Goal: Find contact information: Find contact information

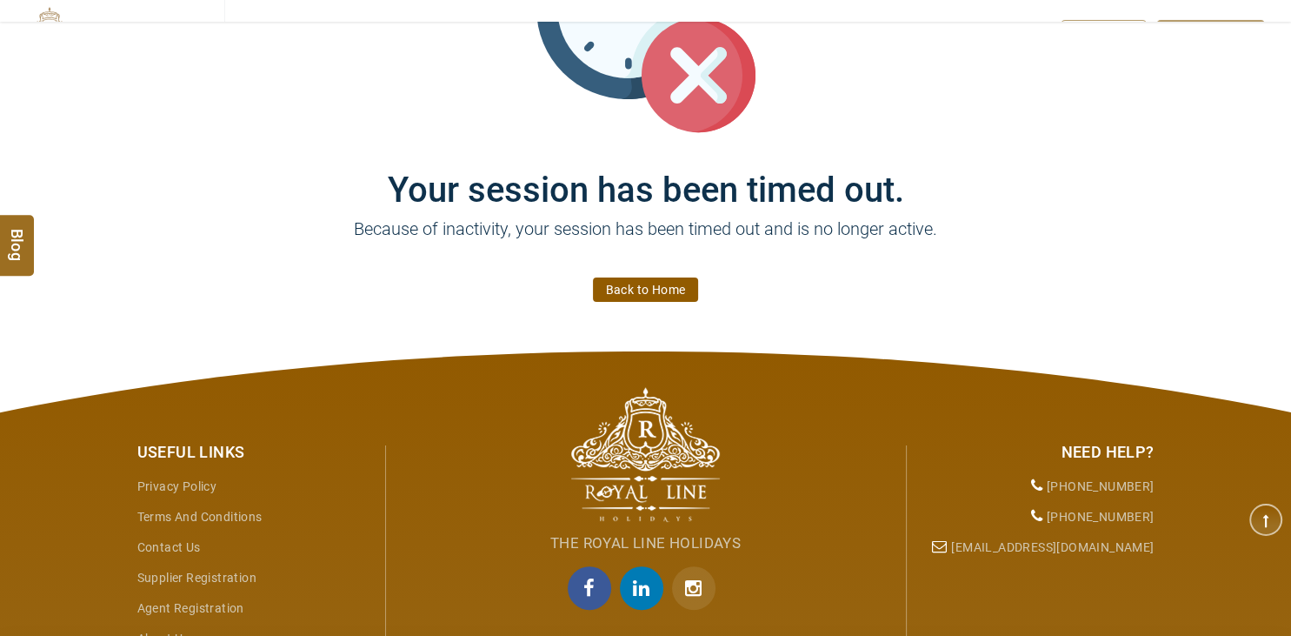
scroll to position [275, 0]
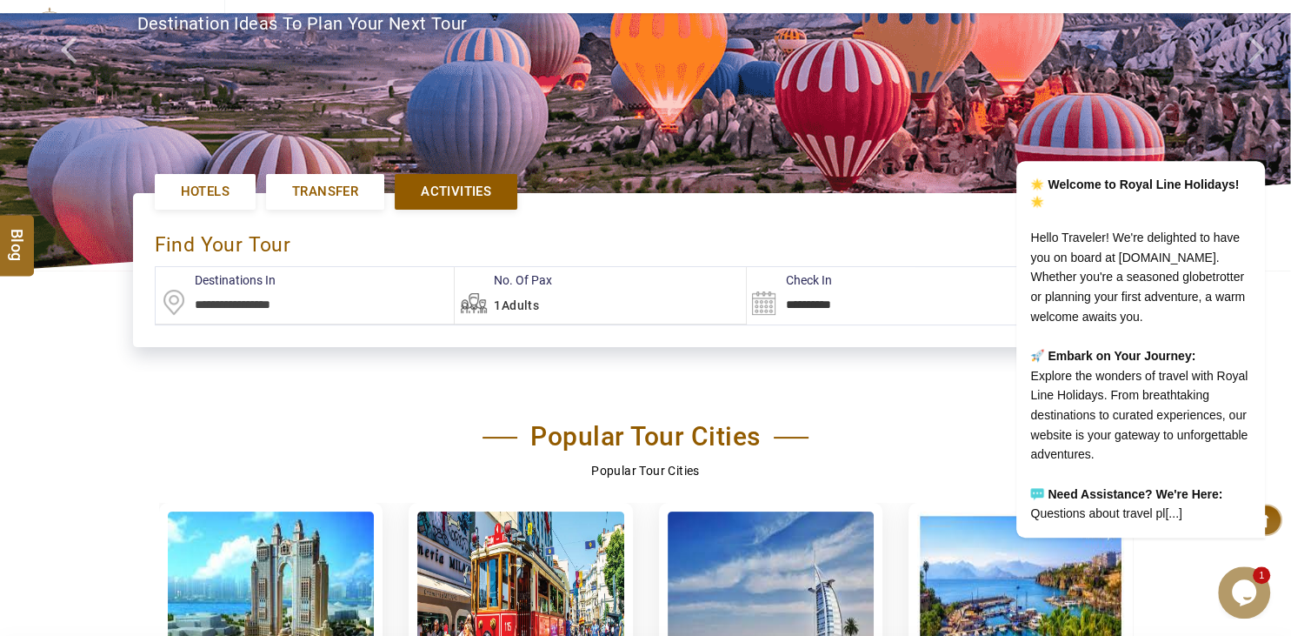
scroll to position [275, 0]
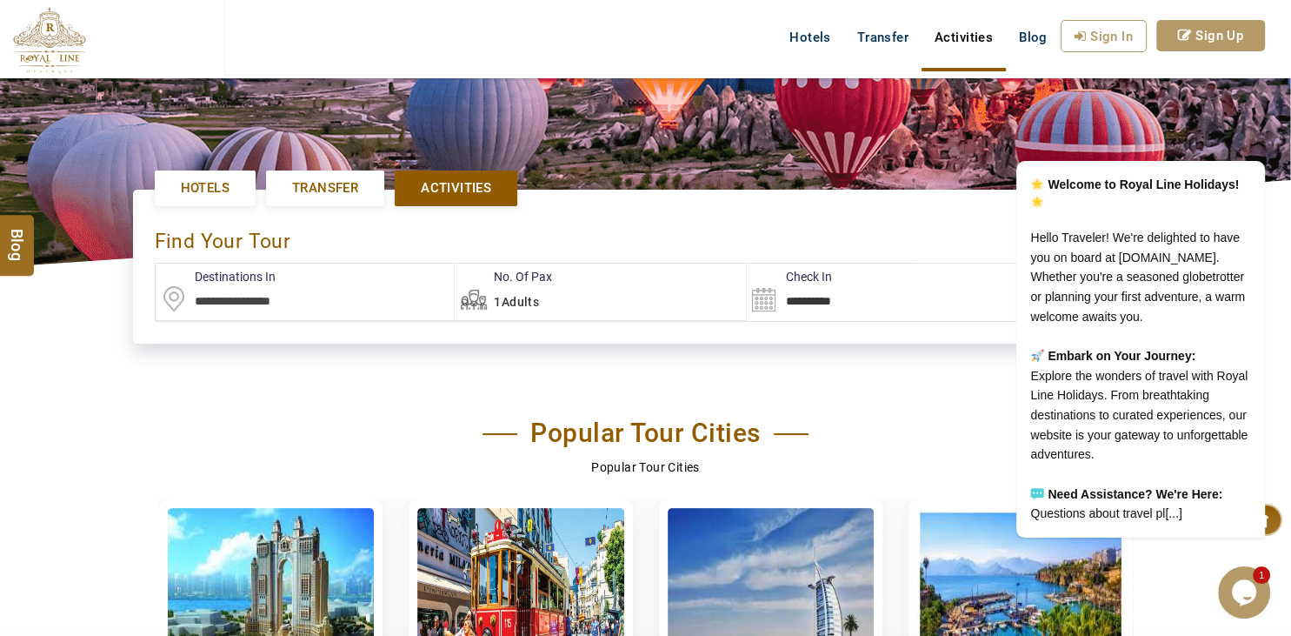
click at [926, 426] on div "Popular Tour Cities" at bounding box center [646, 437] width 974 height 40
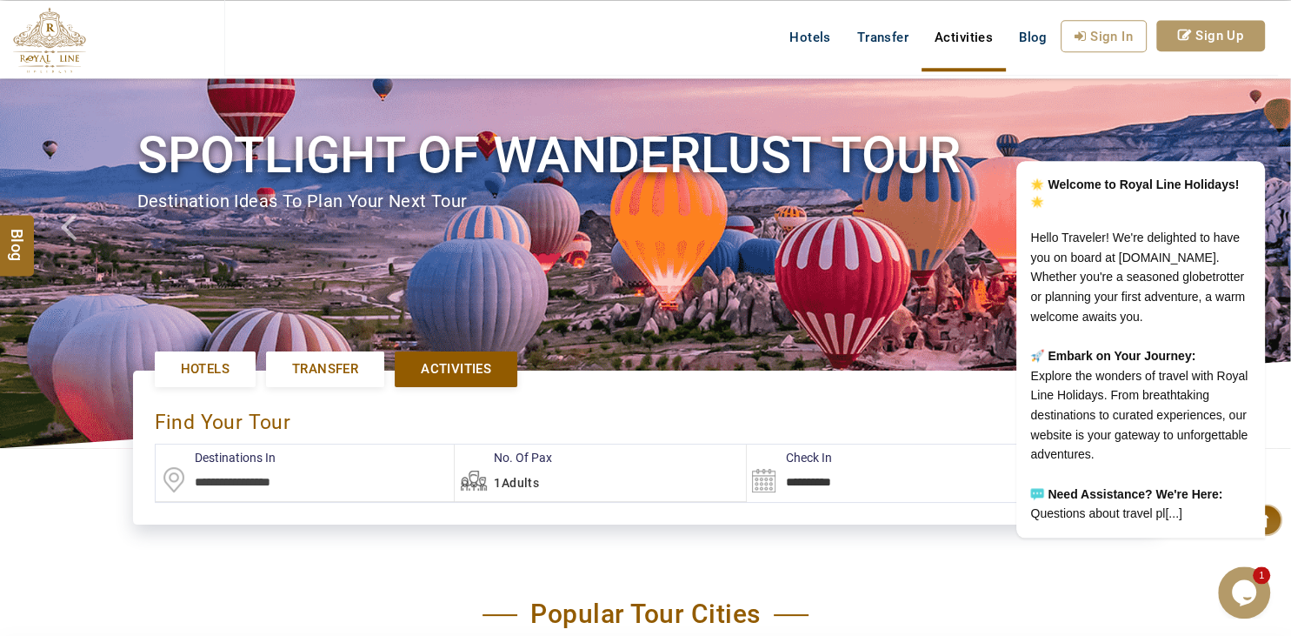
scroll to position [0, 0]
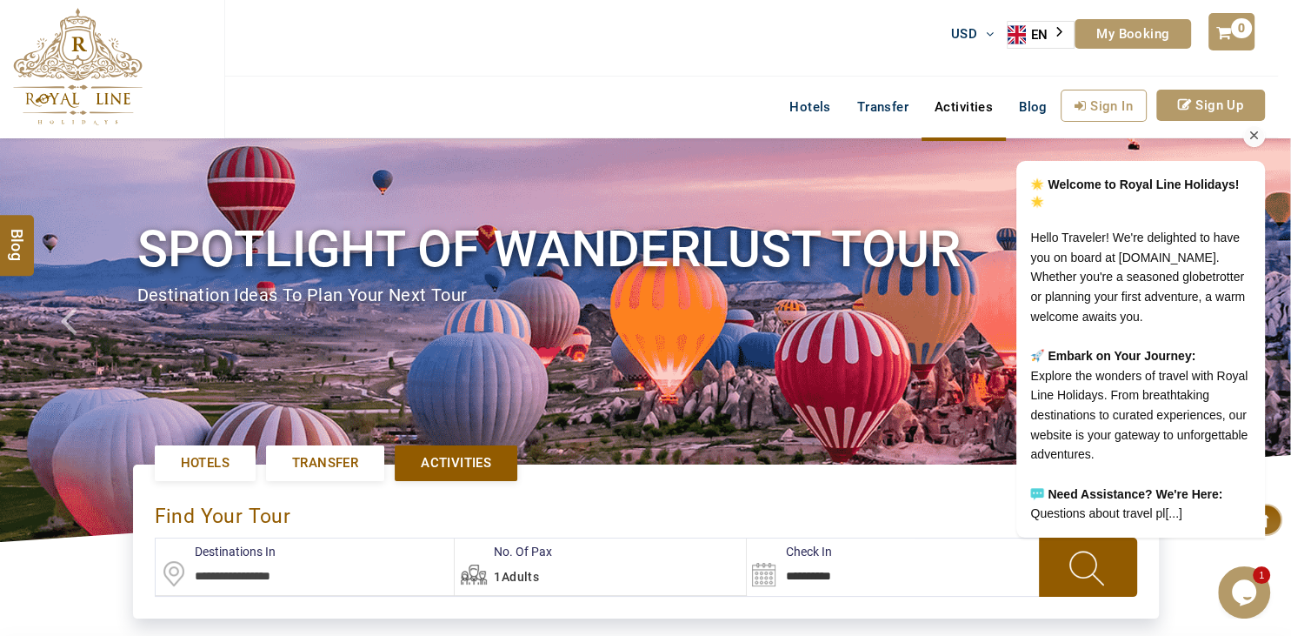
click at [1248, 128] on icon "Chat attention grabber" at bounding box center [1255, 136] width 16 height 16
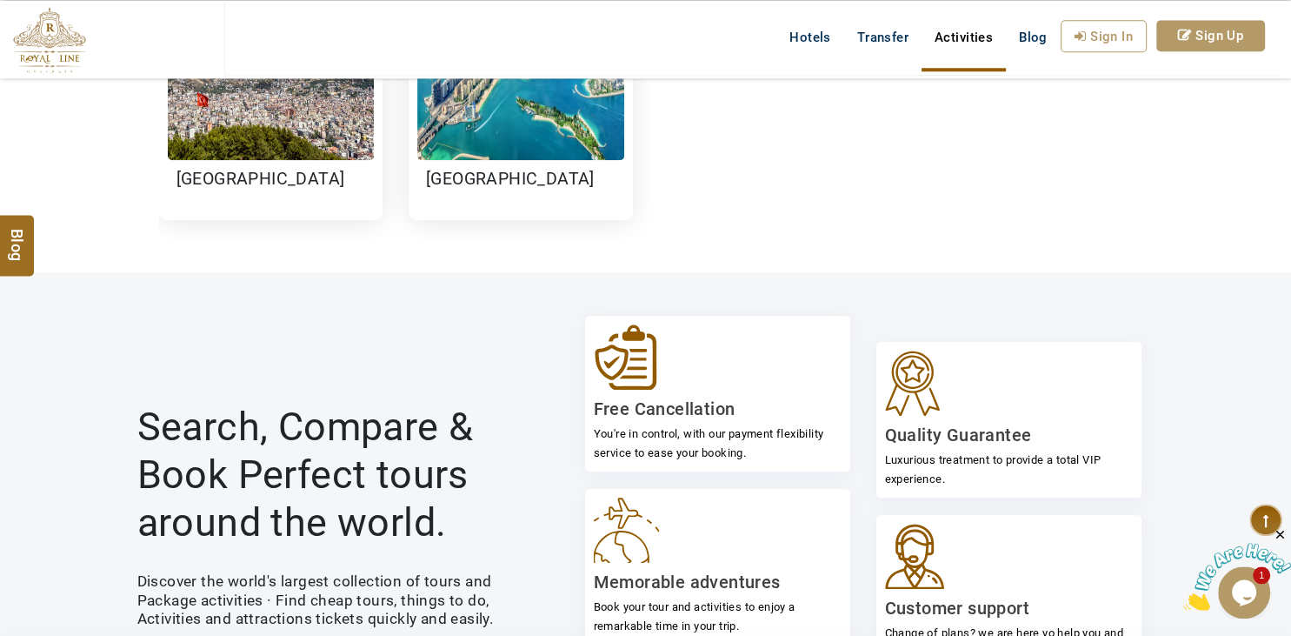
scroll to position [2239, 0]
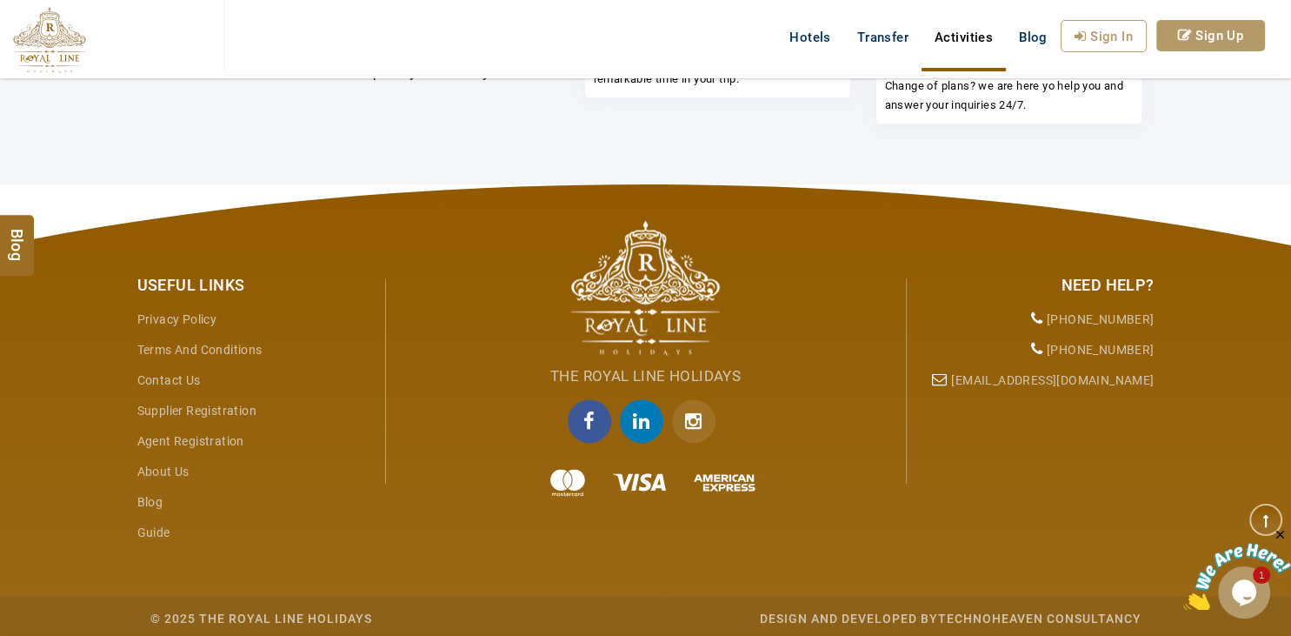
drag, startPoint x: 1153, startPoint y: 319, endPoint x: 1050, endPoint y: 318, distance: 102.6
click at [1050, 318] on li "[PHONE_NUMBER]" at bounding box center [1037, 319] width 235 height 30
copy li "[PHONE_NUMBER]"
drag, startPoint x: 1154, startPoint y: 346, endPoint x: 1050, endPoint y: 344, distance: 103.5
click at [1050, 344] on li "[PHONE_NUMBER]" at bounding box center [1037, 350] width 235 height 30
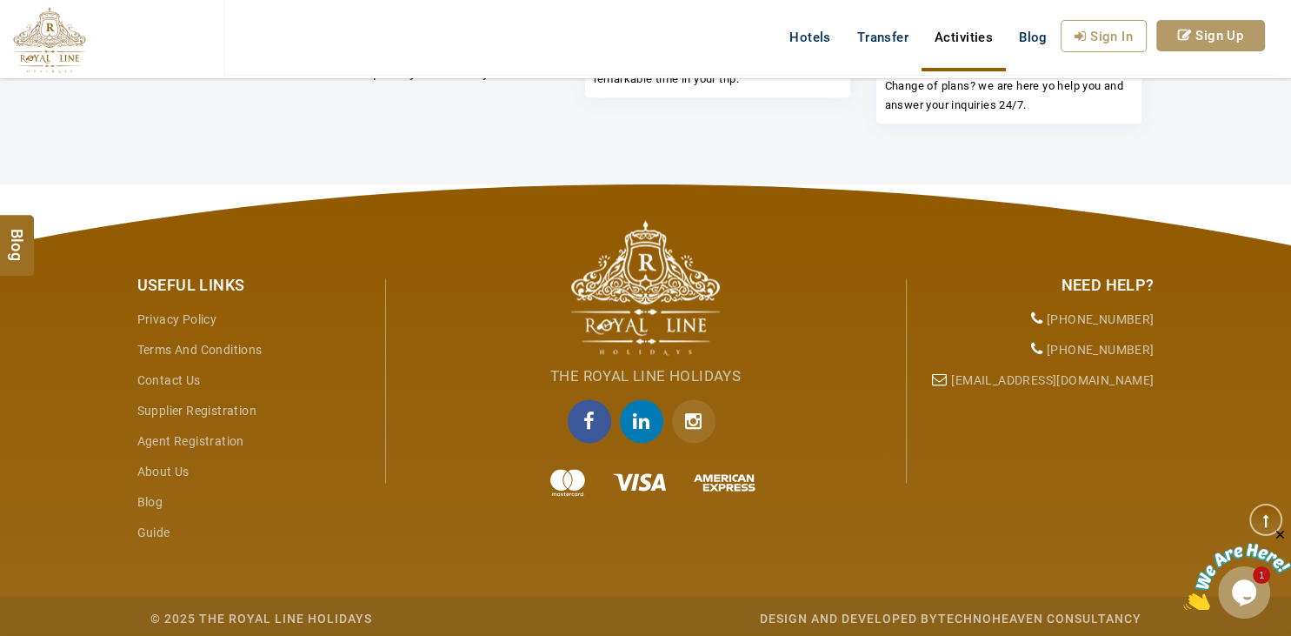
copy li "[PHONE_NUMBER]"
drag, startPoint x: 1155, startPoint y: 378, endPoint x: 993, endPoint y: 377, distance: 161.7
click at [993, 377] on div "Need Help? +971 55 344 0168 +972 58 760 9885 info@royallineholidays.com" at bounding box center [1037, 330] width 261 height 134
click at [1141, 406] on div "Useful Links Privacy Policy Terms and Conditions Contact Us Supplier Registrati…" at bounding box center [645, 388] width 1043 height 408
drag, startPoint x: 1159, startPoint y: 377, endPoint x: 990, endPoint y: 384, distance: 168.8
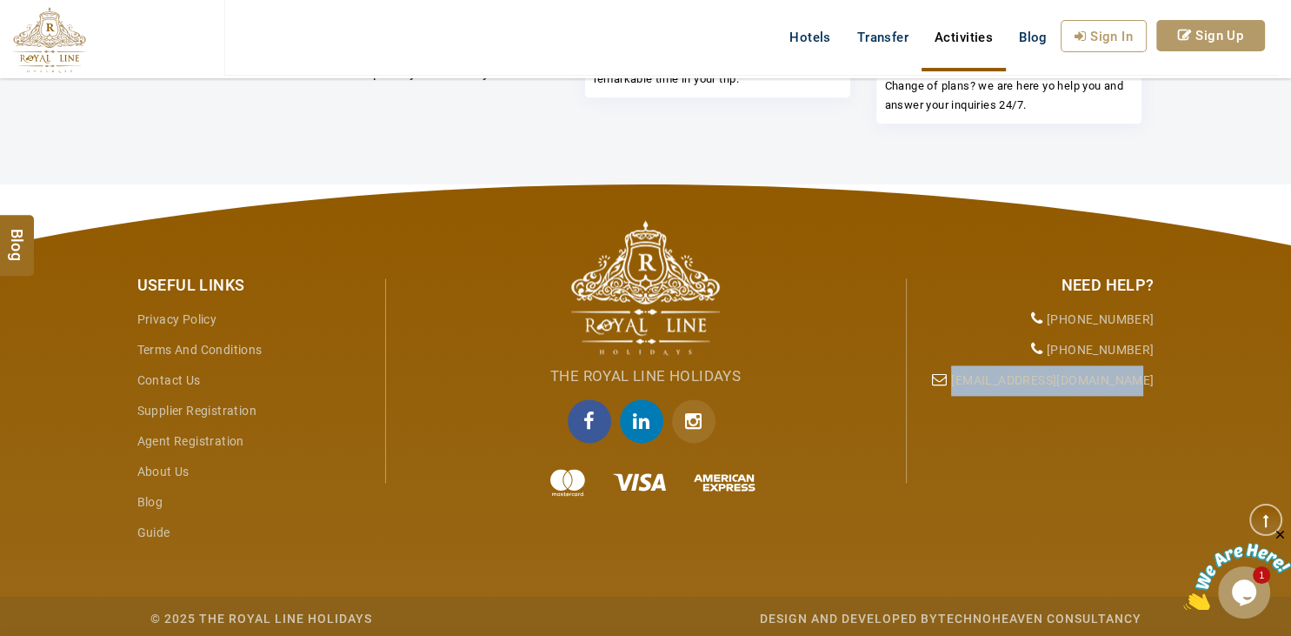
click at [990, 384] on div "Need Help? +971 55 344 0168 +972 58 760 9885 info@royallineholidays.com" at bounding box center [1037, 330] width 261 height 134
copy li "[EMAIL_ADDRESS][DOMAIN_NAME]"
click at [851, 388] on div "The Royal Line Holidays" at bounding box center [646, 391] width 522 height 256
click at [997, 426] on div "Useful Links Privacy Policy Terms and Conditions Contact Us Supplier Registrati…" at bounding box center [645, 388] width 1043 height 408
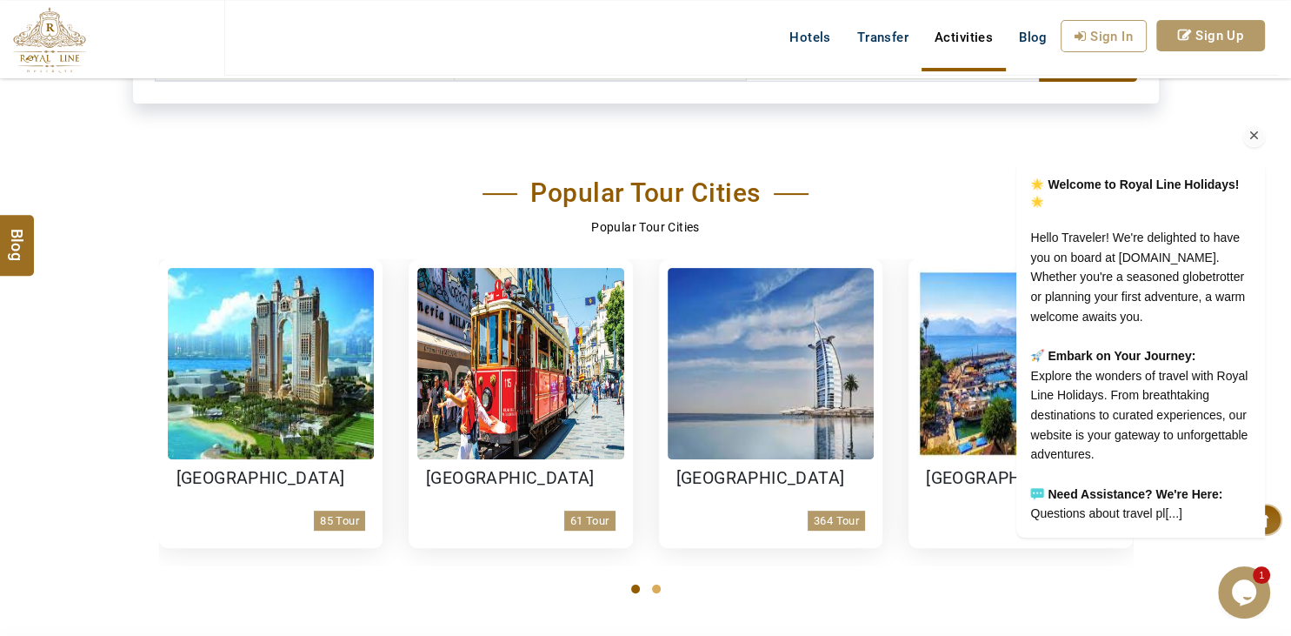
scroll to position [403, 0]
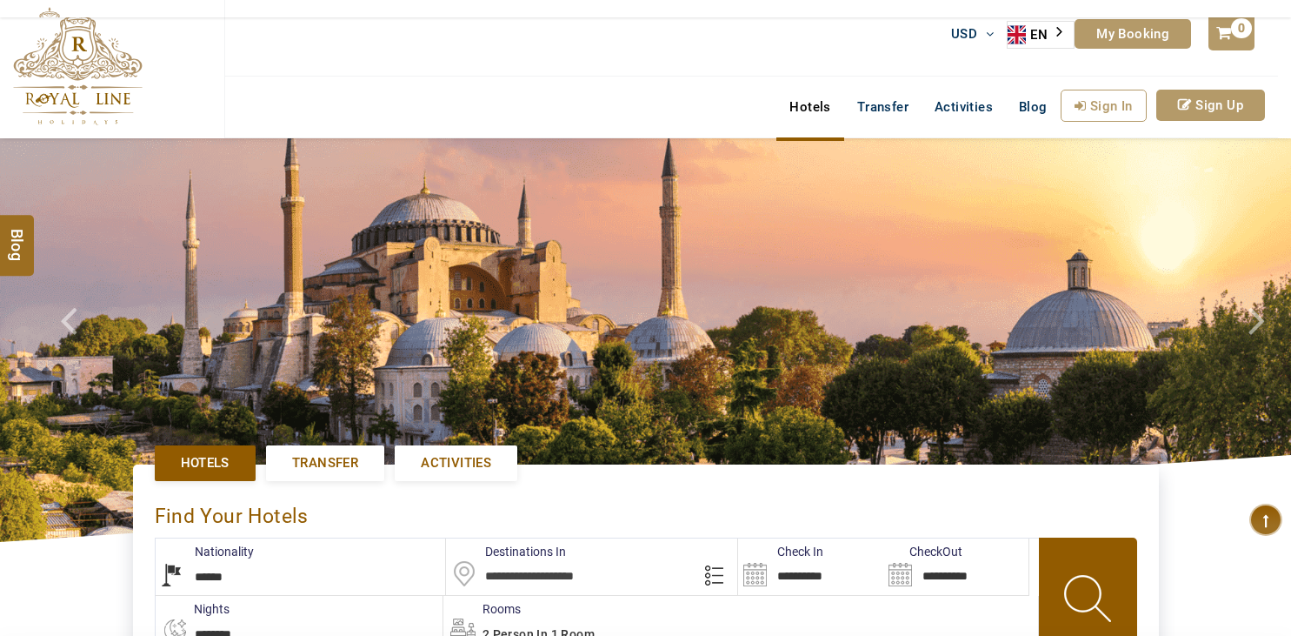
select select "******"
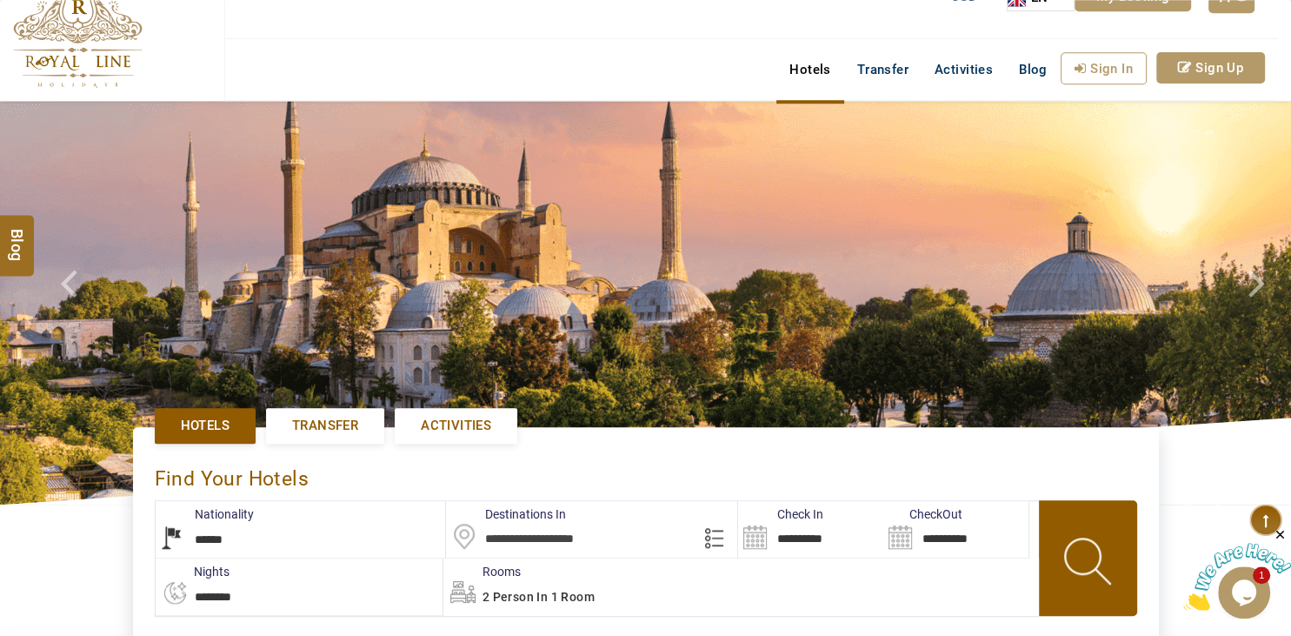
scroll to position [91, 0]
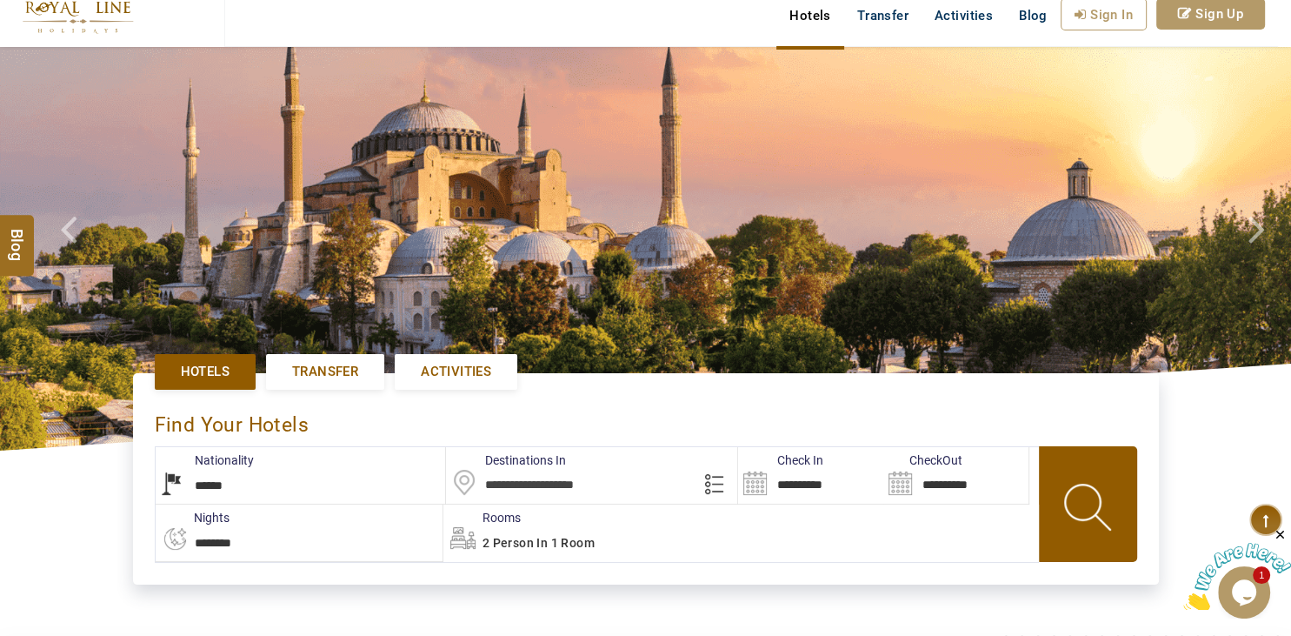
click at [156, 447] on select "**********" at bounding box center [301, 475] width 290 height 57
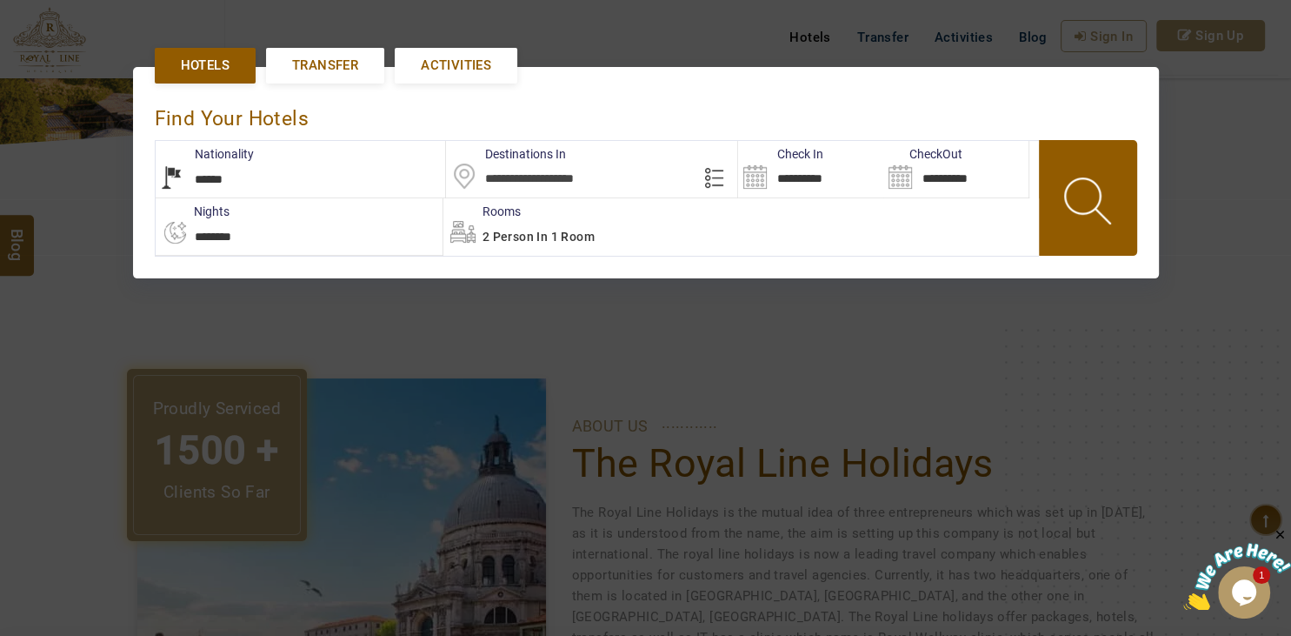
click at [38, 405] on div at bounding box center [645, 318] width 1291 height 636
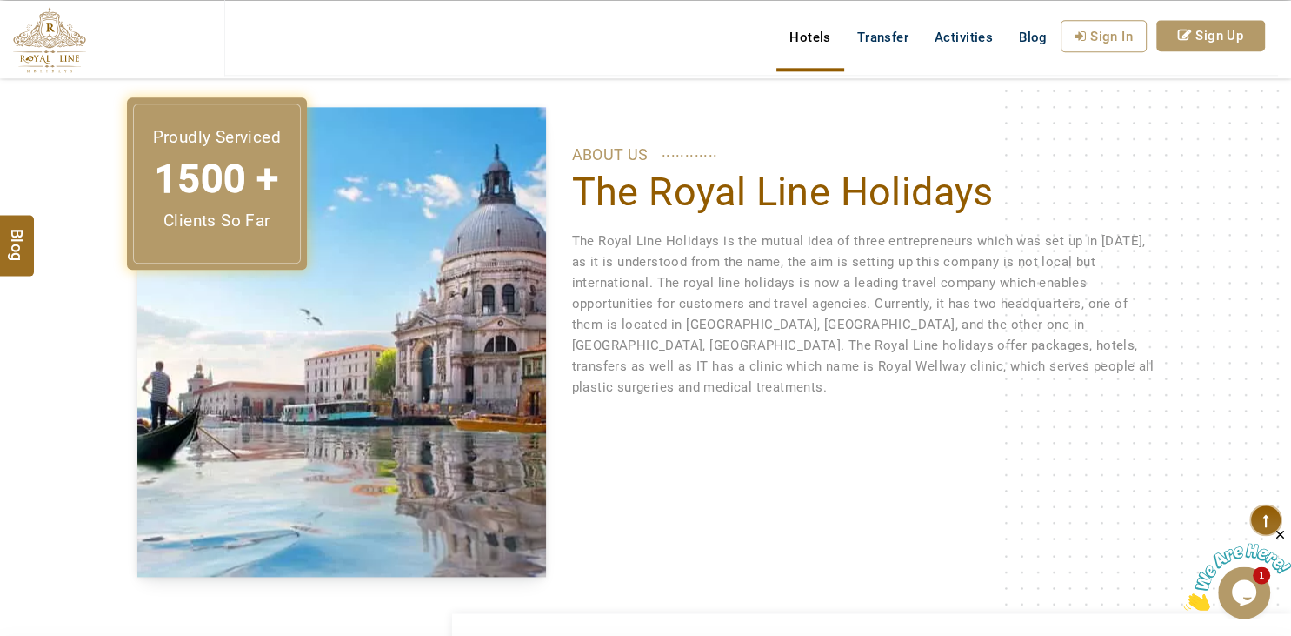
scroll to position [674, 0]
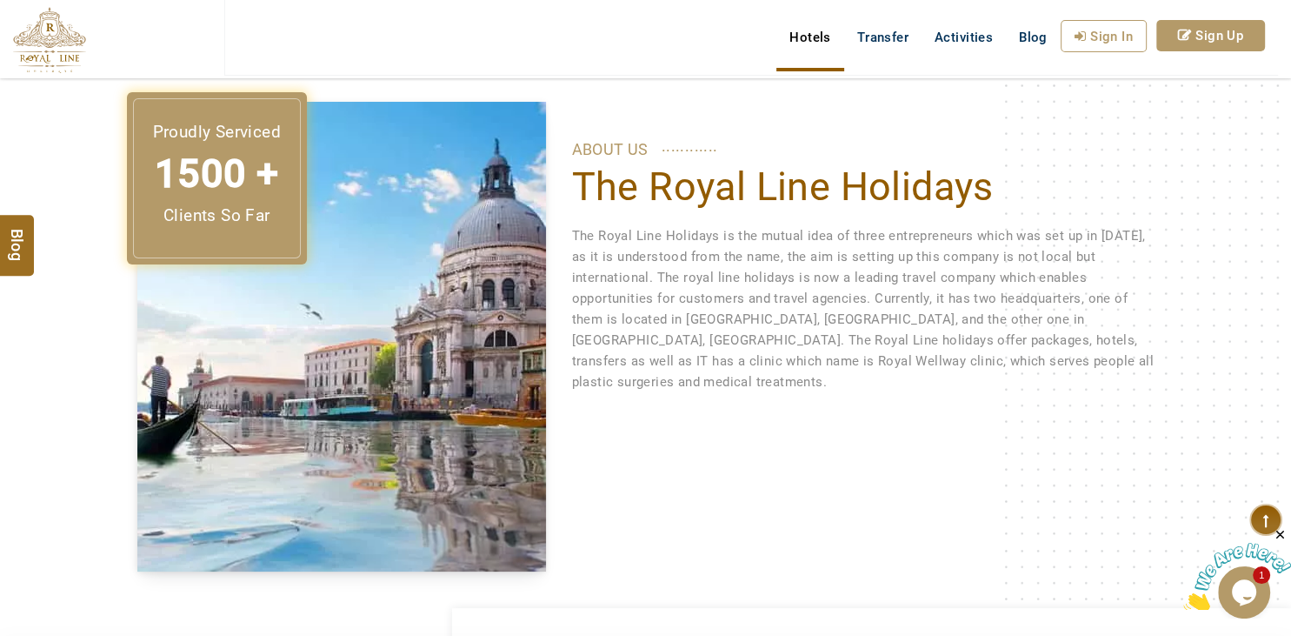
click at [314, 280] on img at bounding box center [341, 336] width 409 height 469
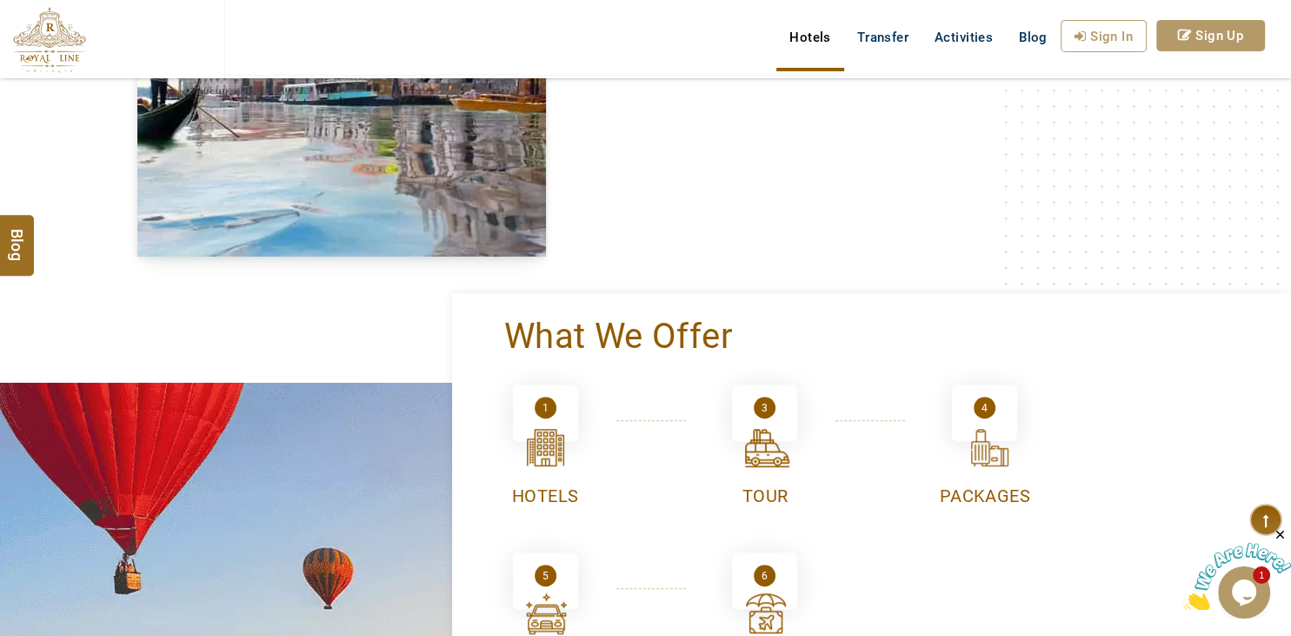
scroll to position [1041, 0]
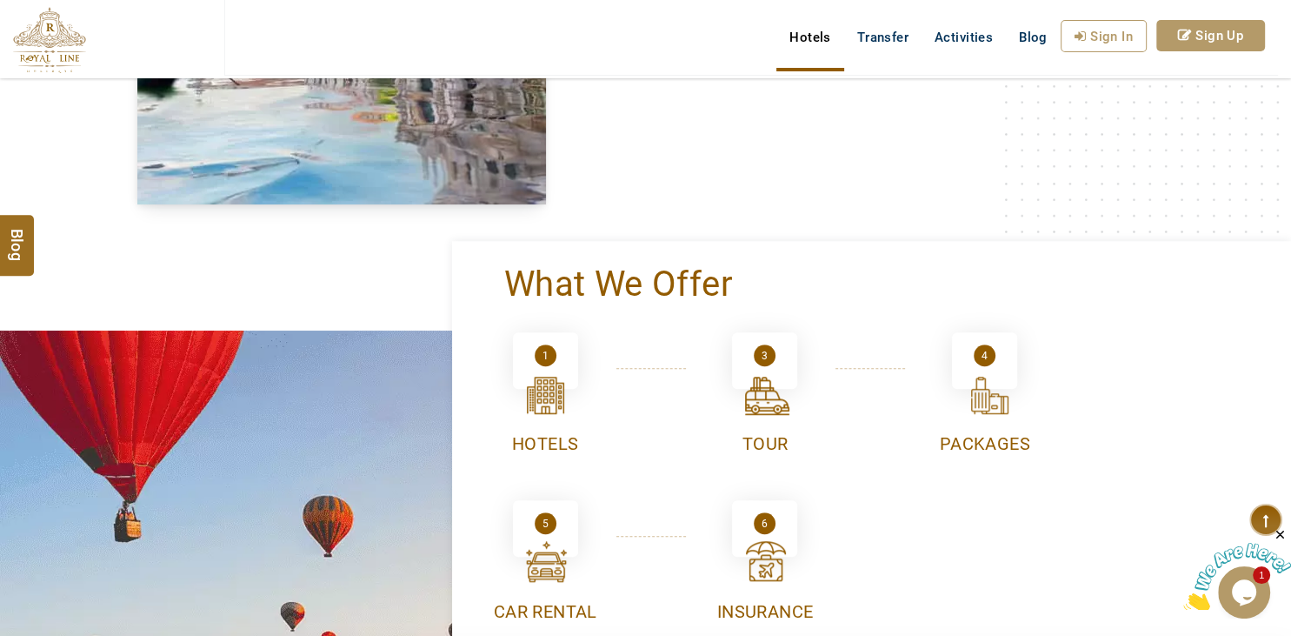
click at [549, 367] on div "1" at bounding box center [545, 360] width 65 height 57
click at [738, 372] on div "3" at bounding box center [764, 360] width 65 height 57
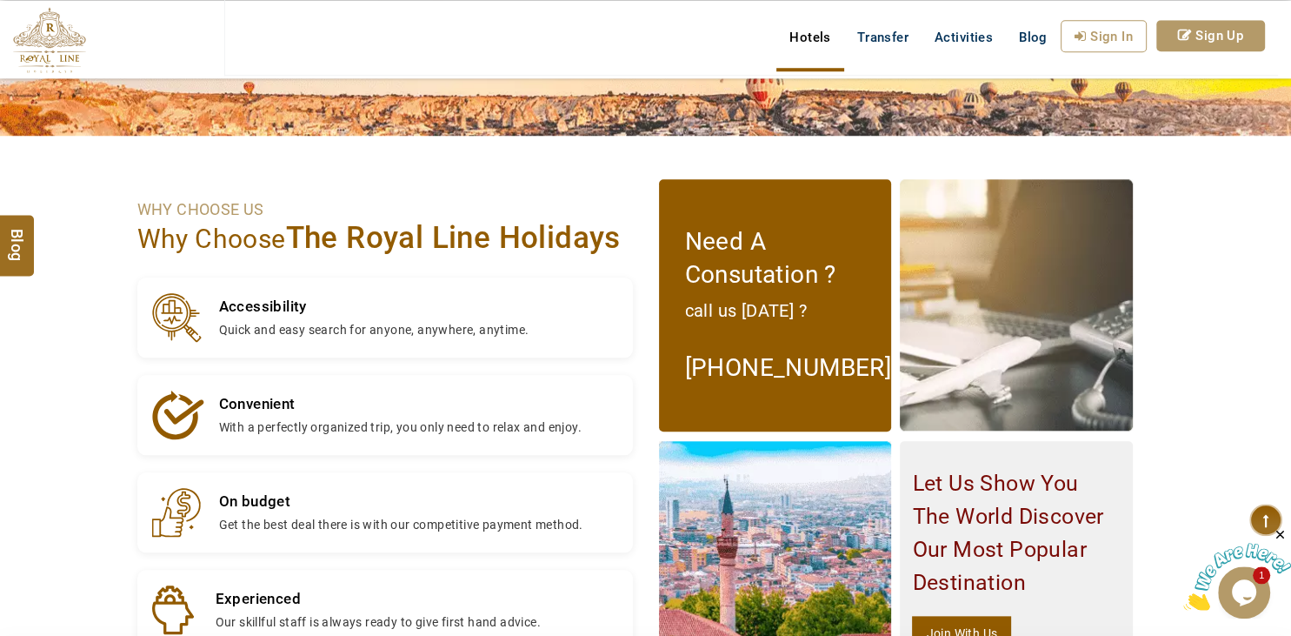
scroll to position [1696, 0]
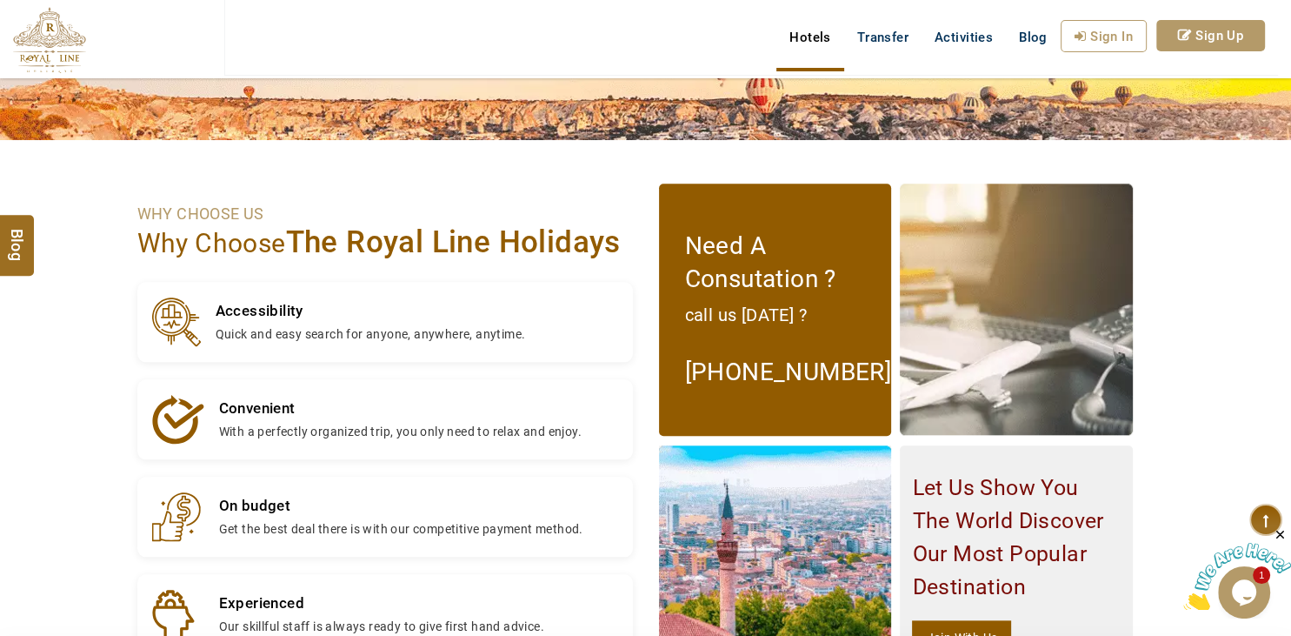
click at [234, 327] on span "Quick and easy search for anyone, anywhere, anytime." at bounding box center [371, 334] width 310 height 14
click at [249, 402] on p "Convenient" at bounding box center [397, 408] width 363 height 24
click at [232, 312] on p "Accessibility" at bounding box center [371, 310] width 310 height 24
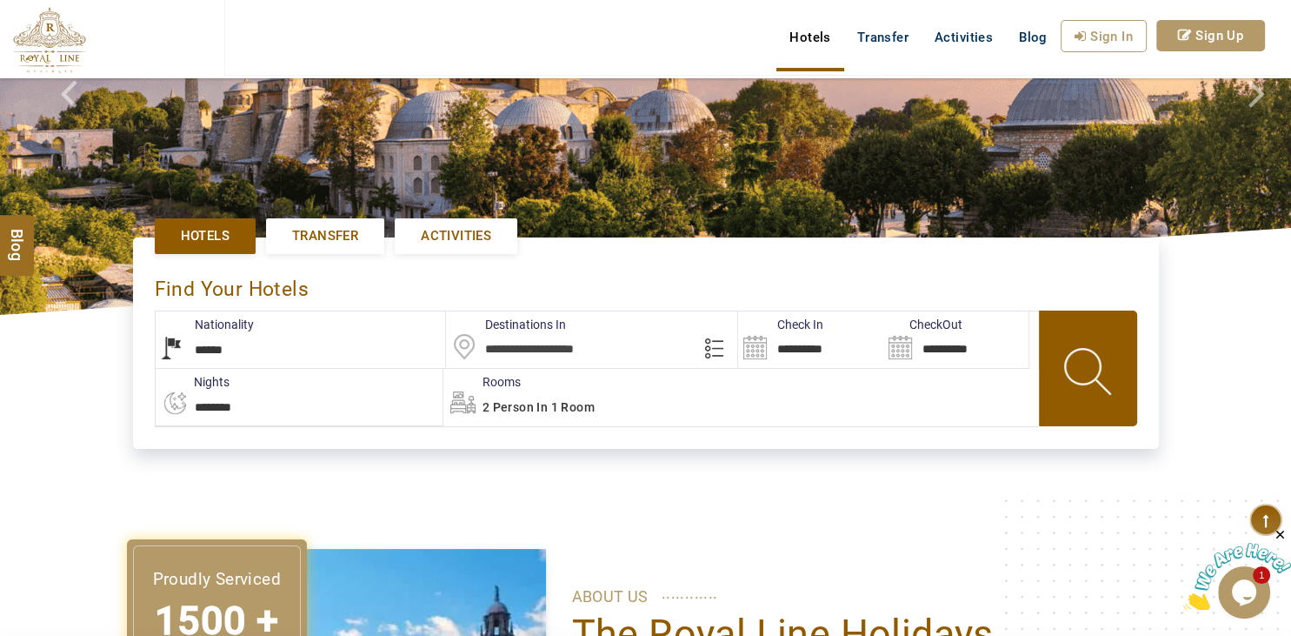
scroll to position [686, 0]
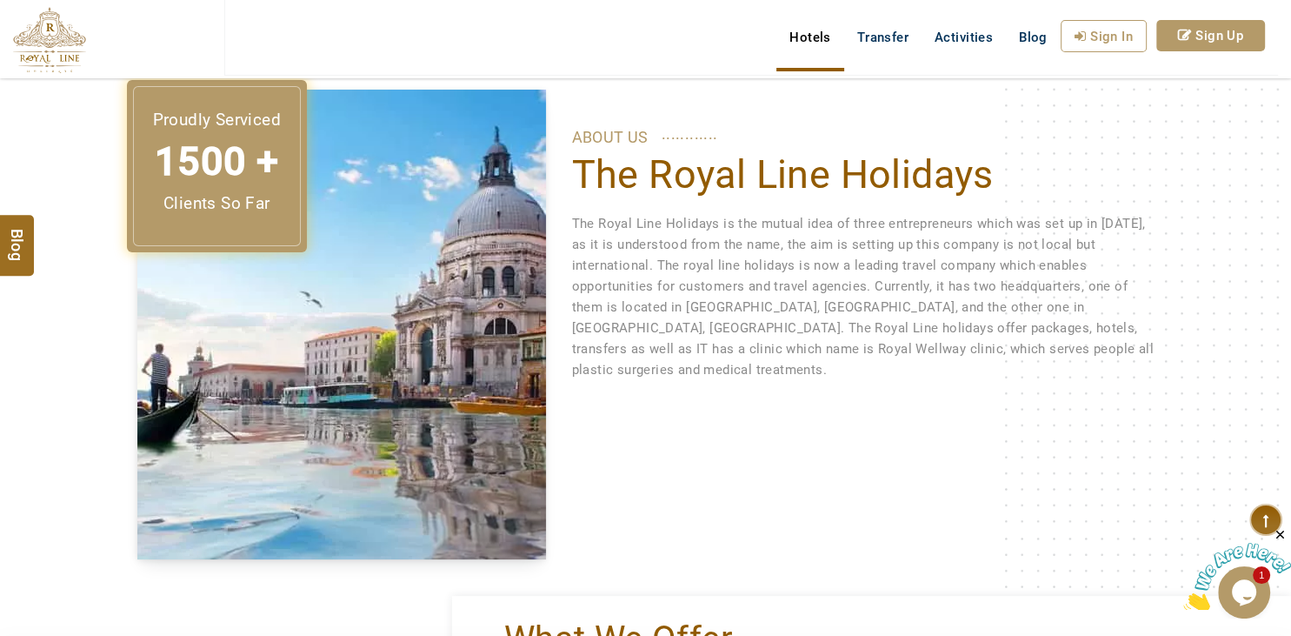
click at [576, 172] on h1 "The Royal Line Holidays" at bounding box center [863, 174] width 582 height 49
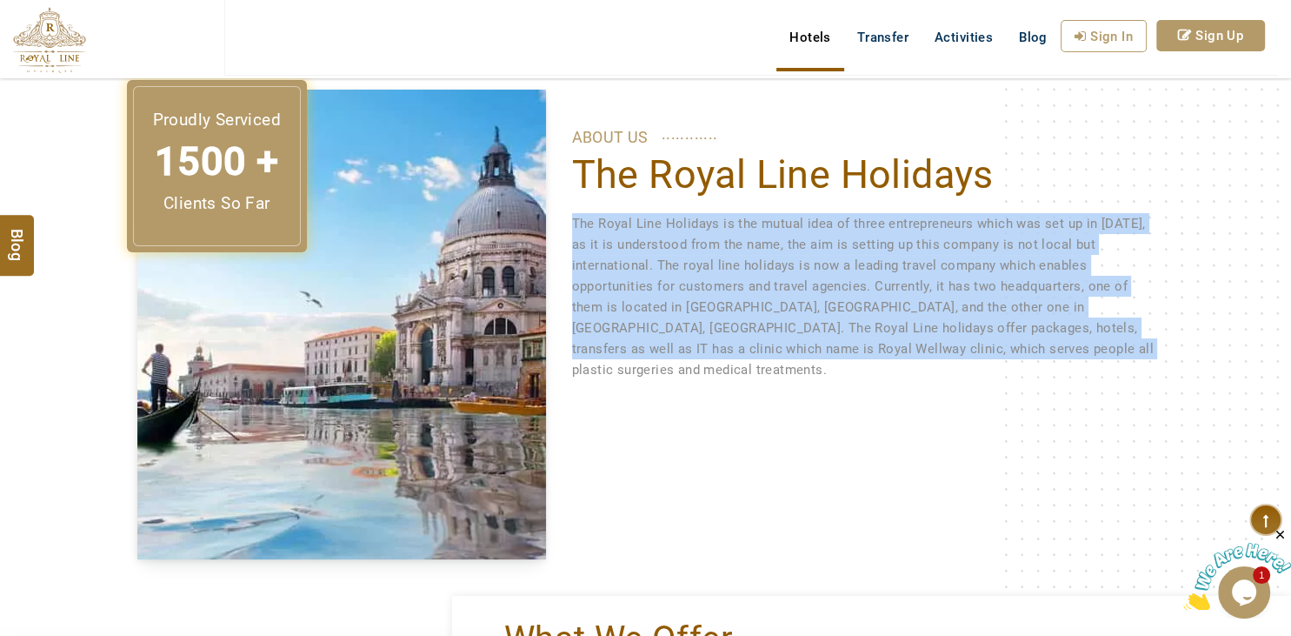
drag, startPoint x: 573, startPoint y: 220, endPoint x: 1150, endPoint y: 343, distance: 590.1
click at [1150, 343] on p "The Royal Line Holidays is the mutual idea of three entrepreneurs which was set…" at bounding box center [863, 296] width 582 height 167
copy p "The Royal Line Holidays is the mutual idea of three entrepreneurs which was set…"
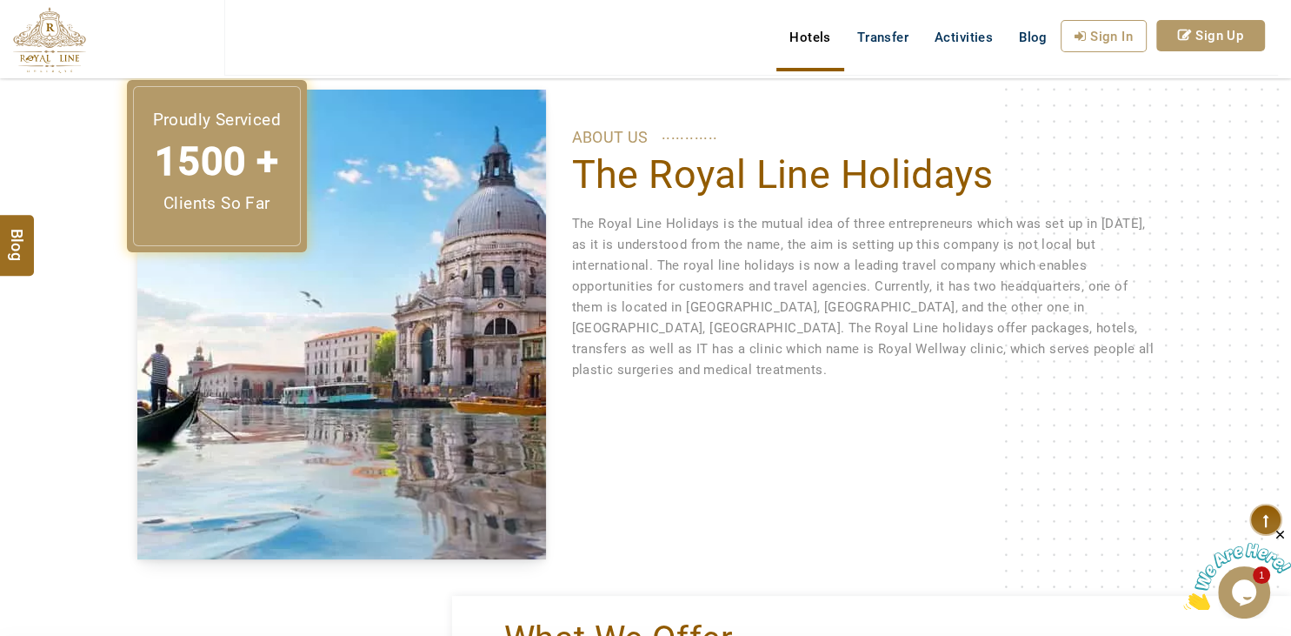
click at [680, 496] on div "Proudly Serviced 1500 + Clients So Far ABOUT US ............ The Royal Line Hol…" at bounding box center [645, 324] width 1043 height 469
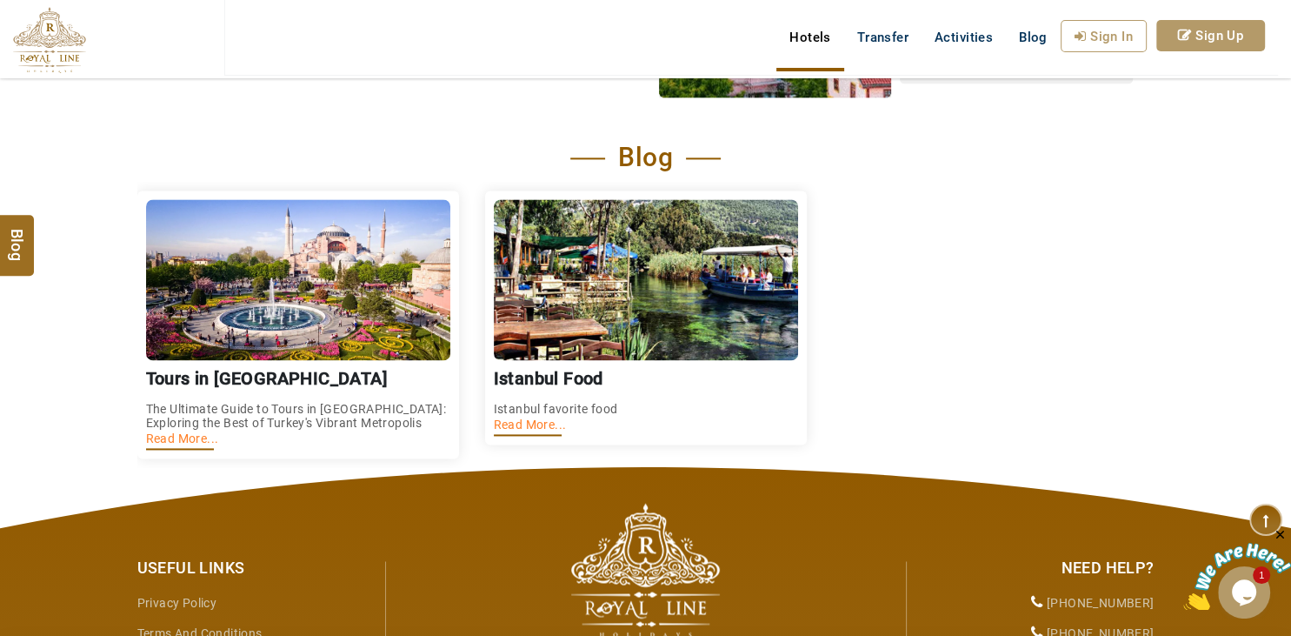
scroll to position [2614, 0]
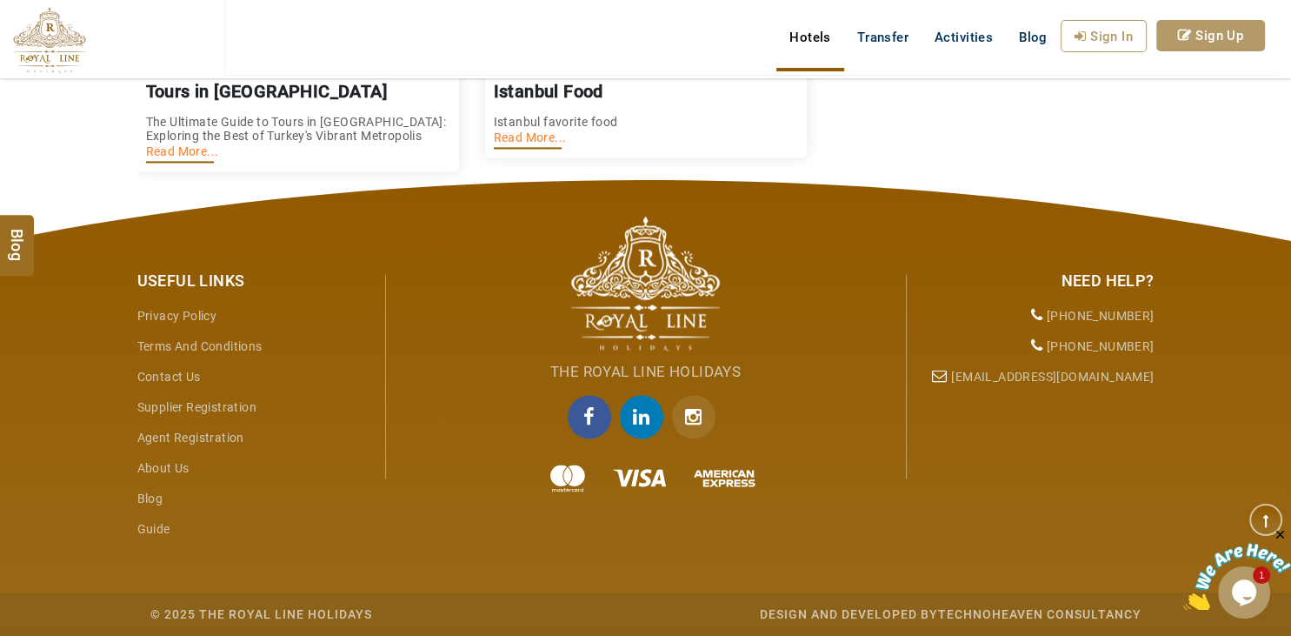
drag, startPoint x: 1153, startPoint y: 314, endPoint x: 1055, endPoint y: 313, distance: 98.2
click at [1055, 313] on li "[PHONE_NUMBER]" at bounding box center [1037, 316] width 235 height 30
click at [1049, 313] on li "[PHONE_NUMBER]" at bounding box center [1037, 316] width 235 height 30
click at [1054, 325] on li "[PHONE_NUMBER]" at bounding box center [1037, 316] width 235 height 30
drag, startPoint x: 1154, startPoint y: 316, endPoint x: 1048, endPoint y: 315, distance: 105.2
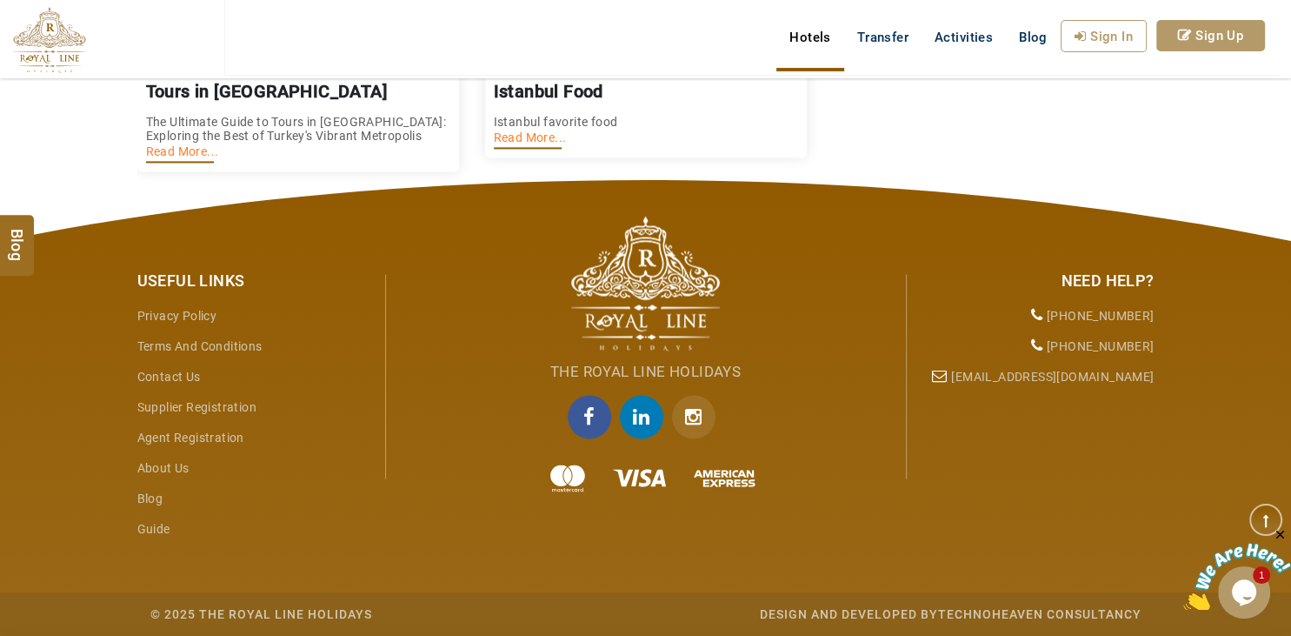
click at [1048, 315] on li "[PHONE_NUMBER]" at bounding box center [1037, 316] width 235 height 30
copy li "[PHONE_NUMBER]"
drag, startPoint x: 1154, startPoint y: 343, endPoint x: 1054, endPoint y: 344, distance: 100.0
click at [1054, 344] on li "[PHONE_NUMBER]" at bounding box center [1037, 346] width 235 height 30
copy li "[PHONE_NUMBER]"
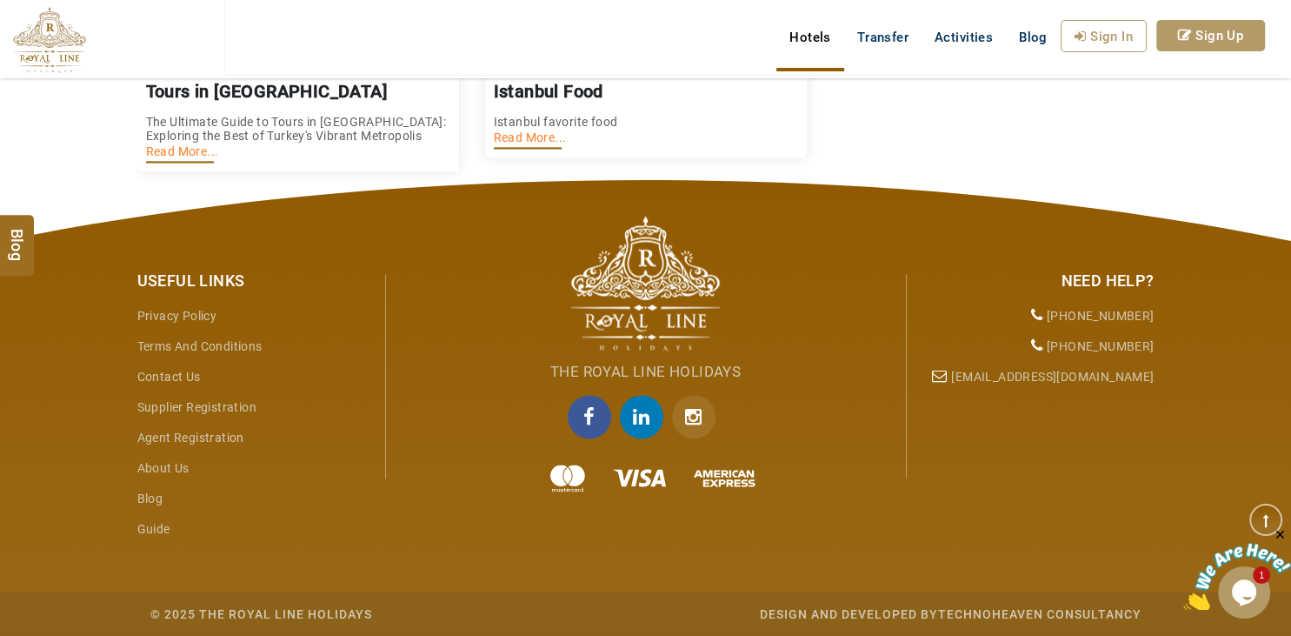
drag, startPoint x: 969, startPoint y: 378, endPoint x: 989, endPoint y: 376, distance: 20.1
click at [989, 376] on li "[EMAIL_ADDRESS][DOMAIN_NAME]" at bounding box center [1037, 377] width 235 height 30
click at [1004, 372] on link "[EMAIL_ADDRESS][DOMAIN_NAME]" at bounding box center [1052, 376] width 203 height 14
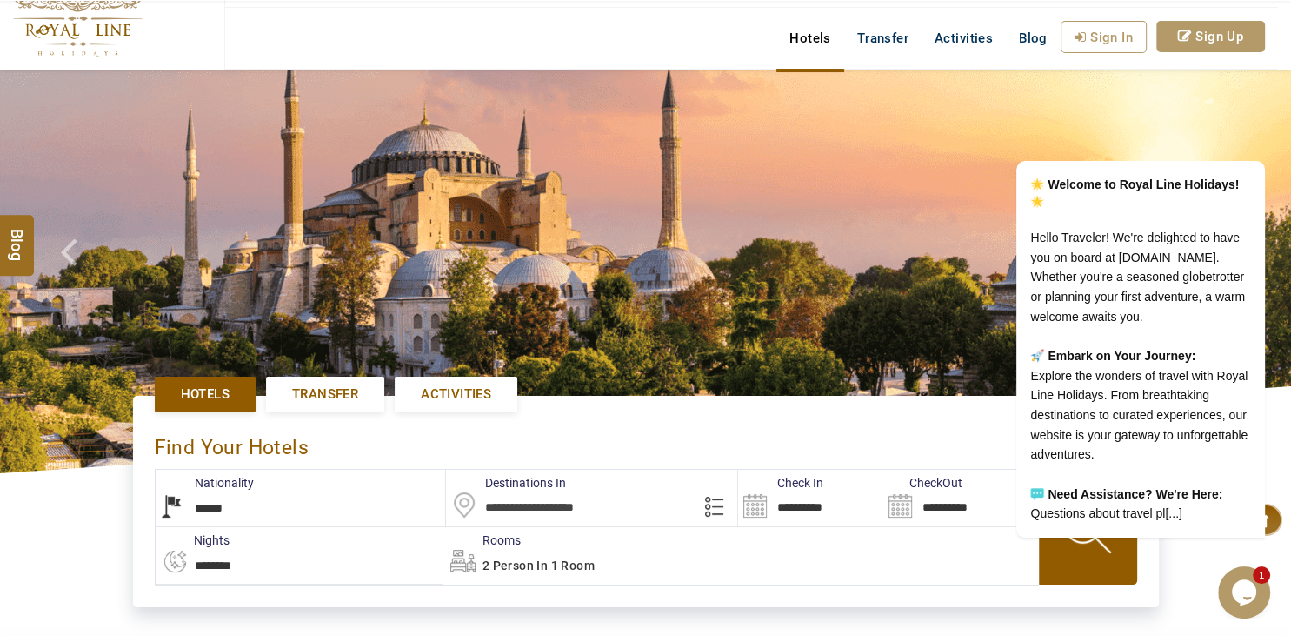
scroll to position [183, 0]
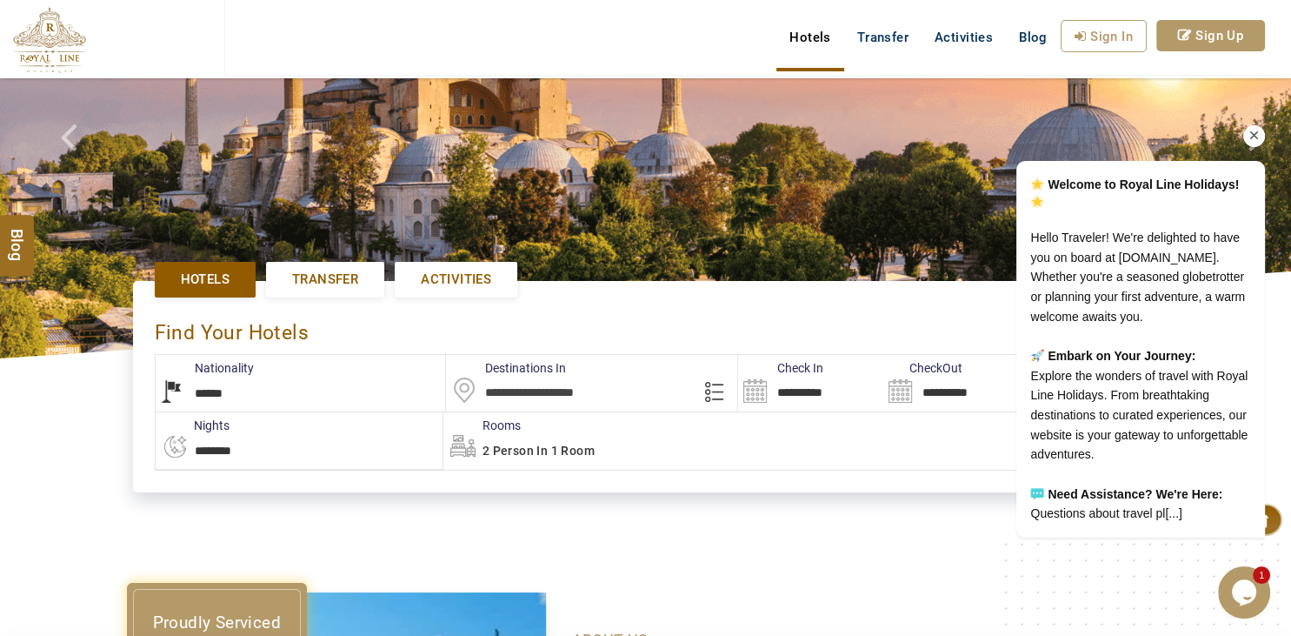
click at [1251, 128] on icon "Chat attention grabber" at bounding box center [1255, 136] width 16 height 16
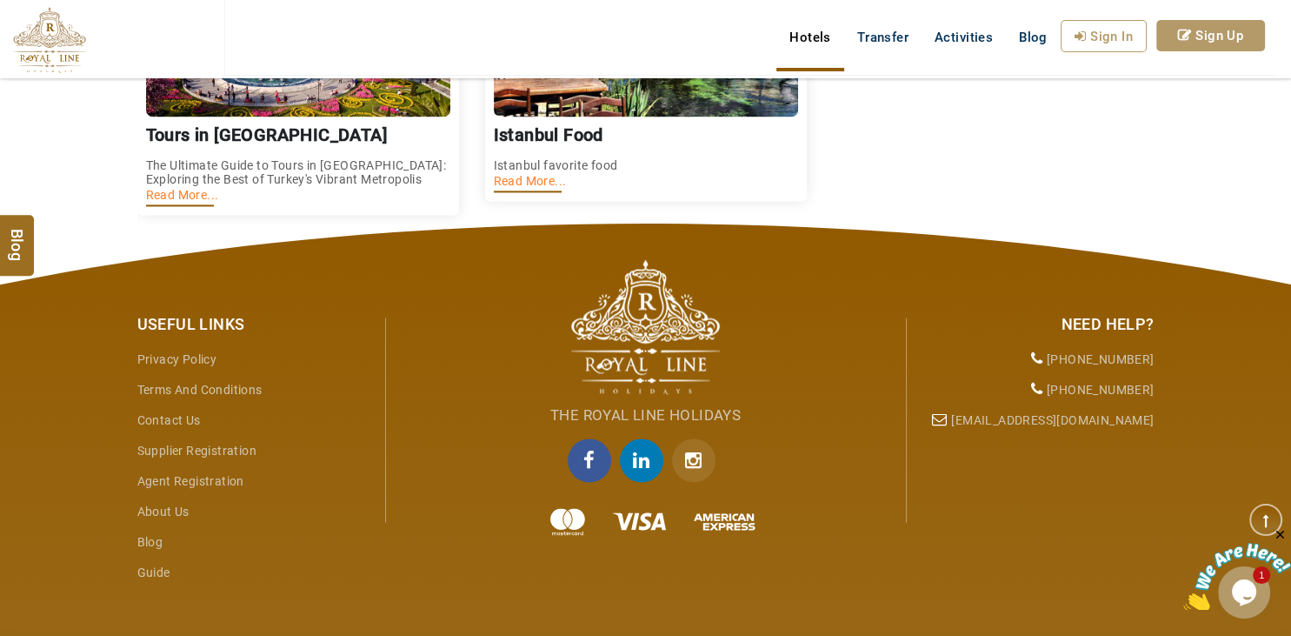
scroll to position [2614, 0]
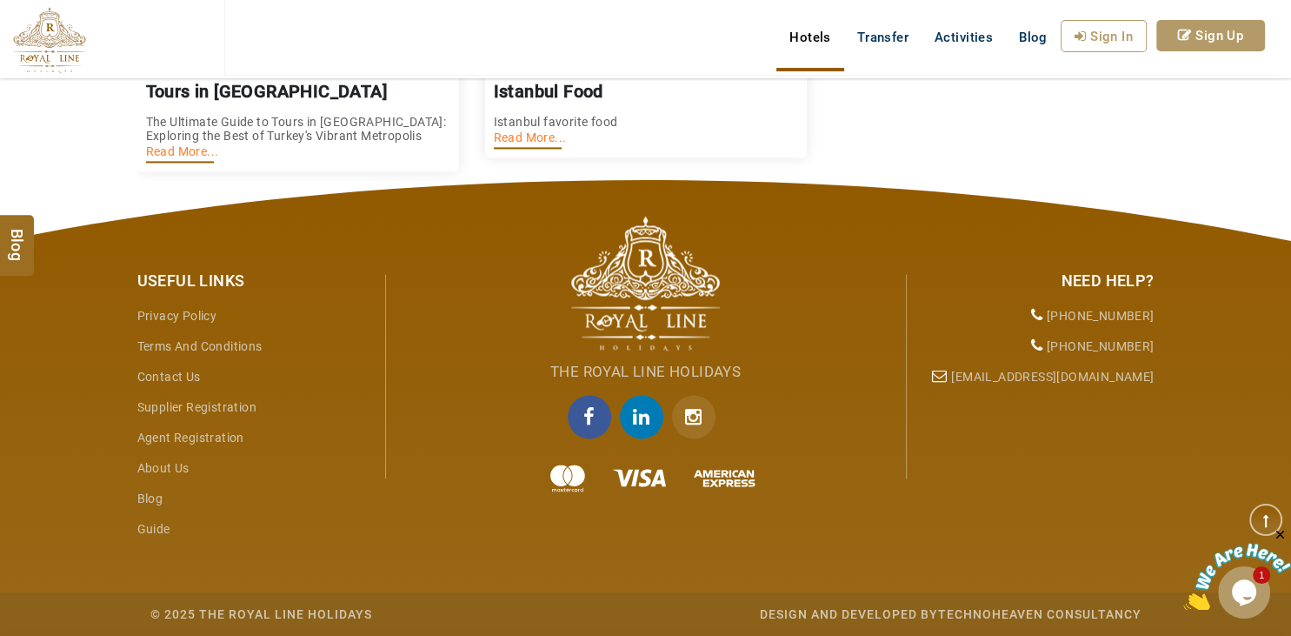
click at [650, 287] on img at bounding box center [645, 283] width 149 height 135
click at [654, 269] on img at bounding box center [645, 283] width 149 height 135
click at [567, 476] on div at bounding box center [646, 478] width 496 height 35
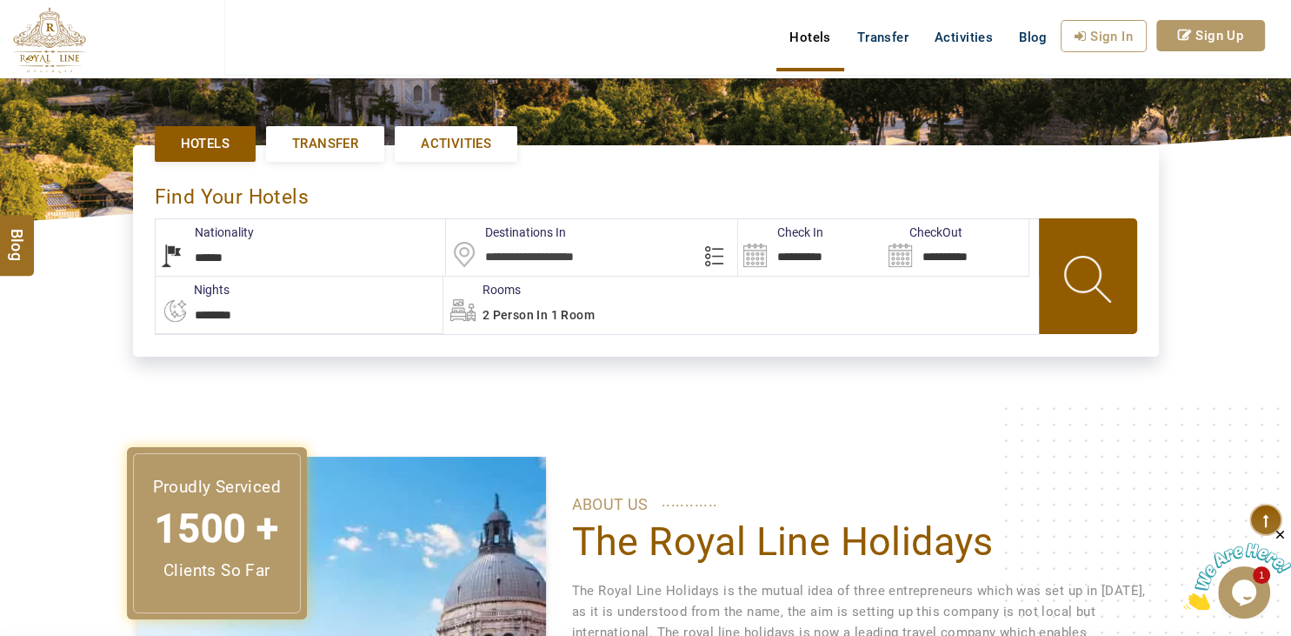
scroll to position [43, 0]
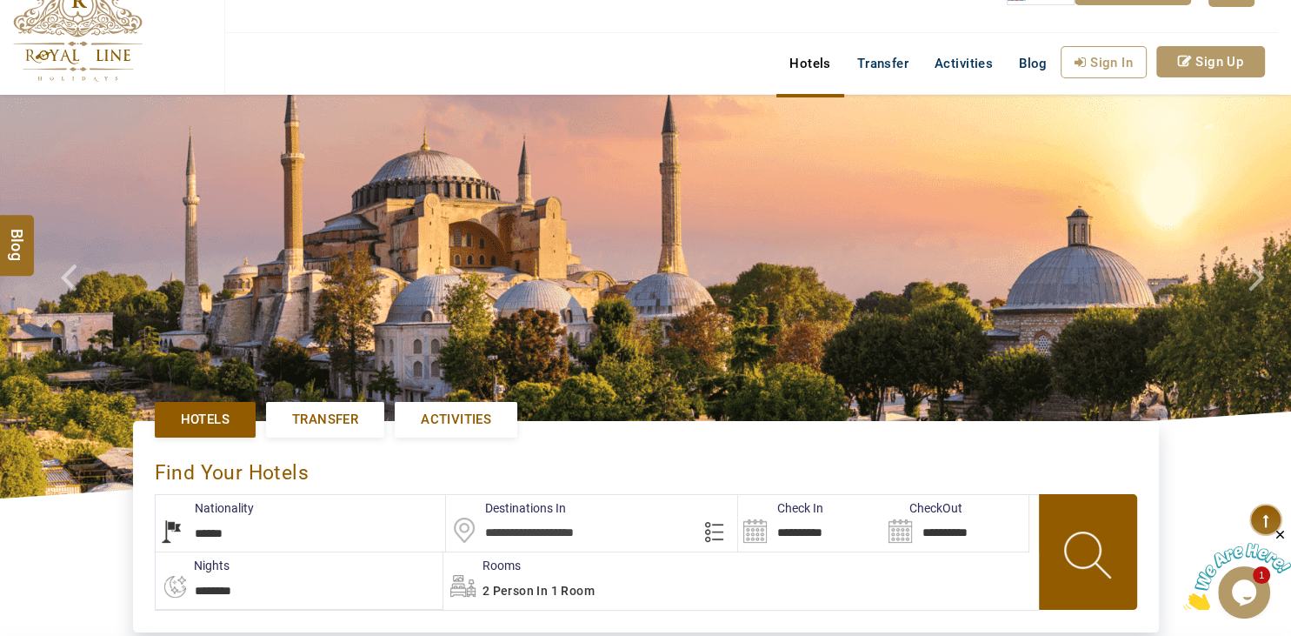
click at [349, 428] on span "Transfer" at bounding box center [325, 419] width 66 height 18
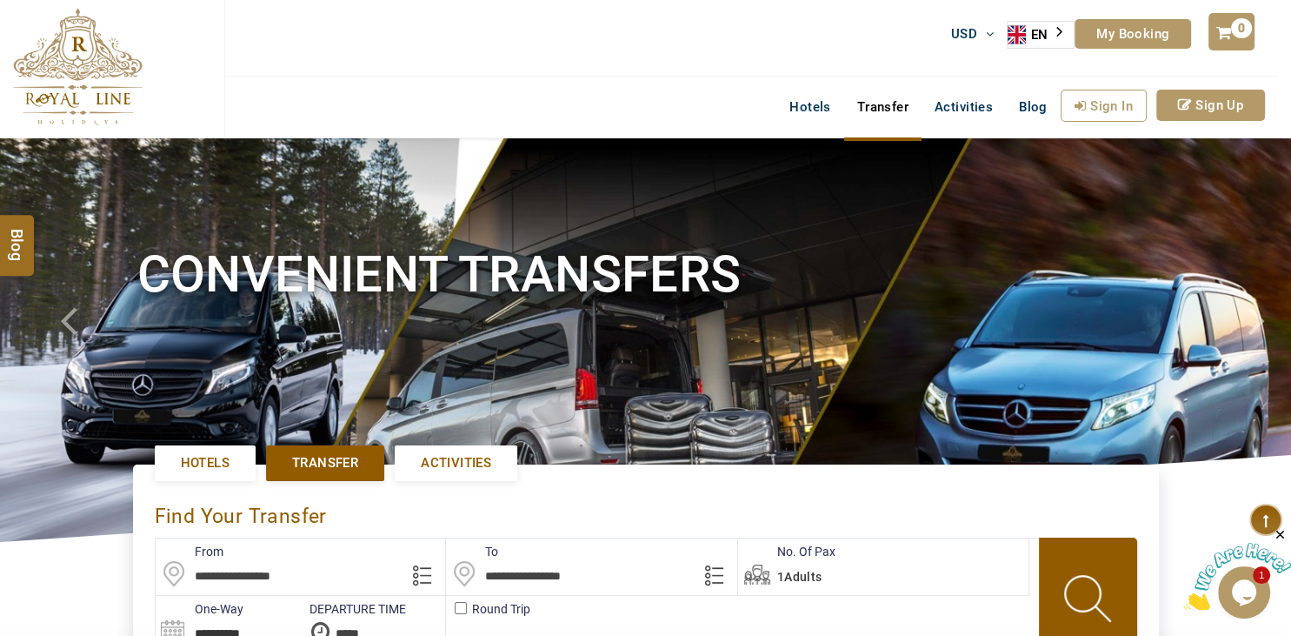
click at [458, 469] on span "Activities" at bounding box center [456, 463] width 70 height 18
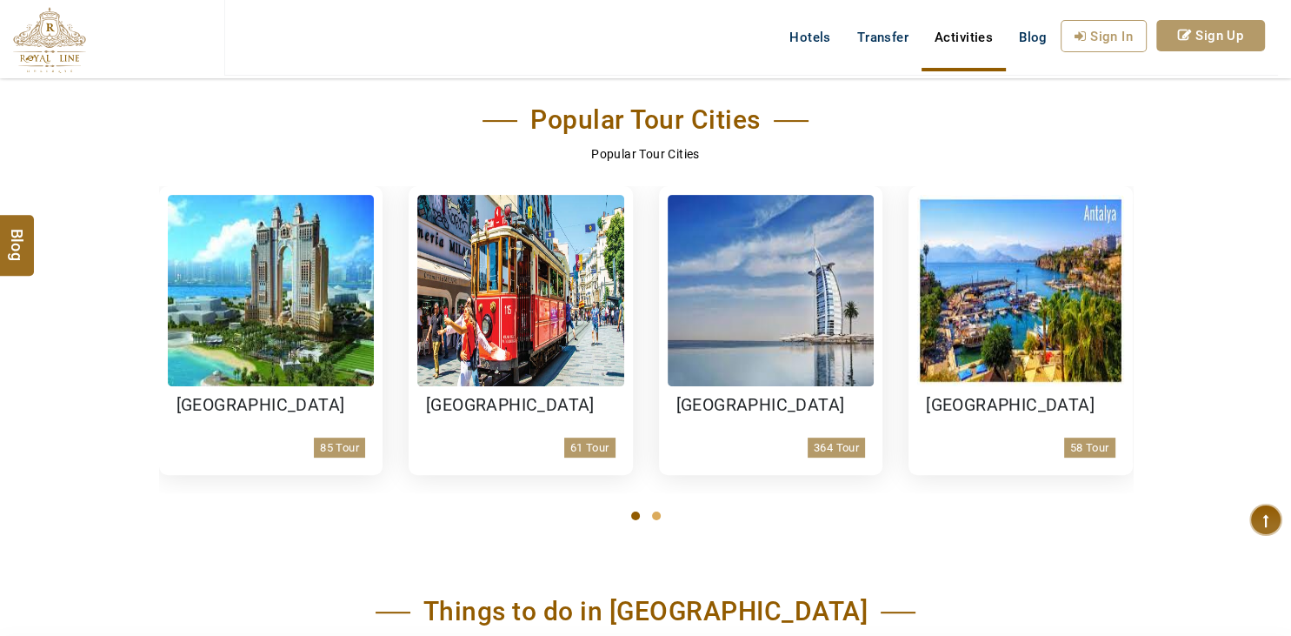
scroll to position [955, 0]
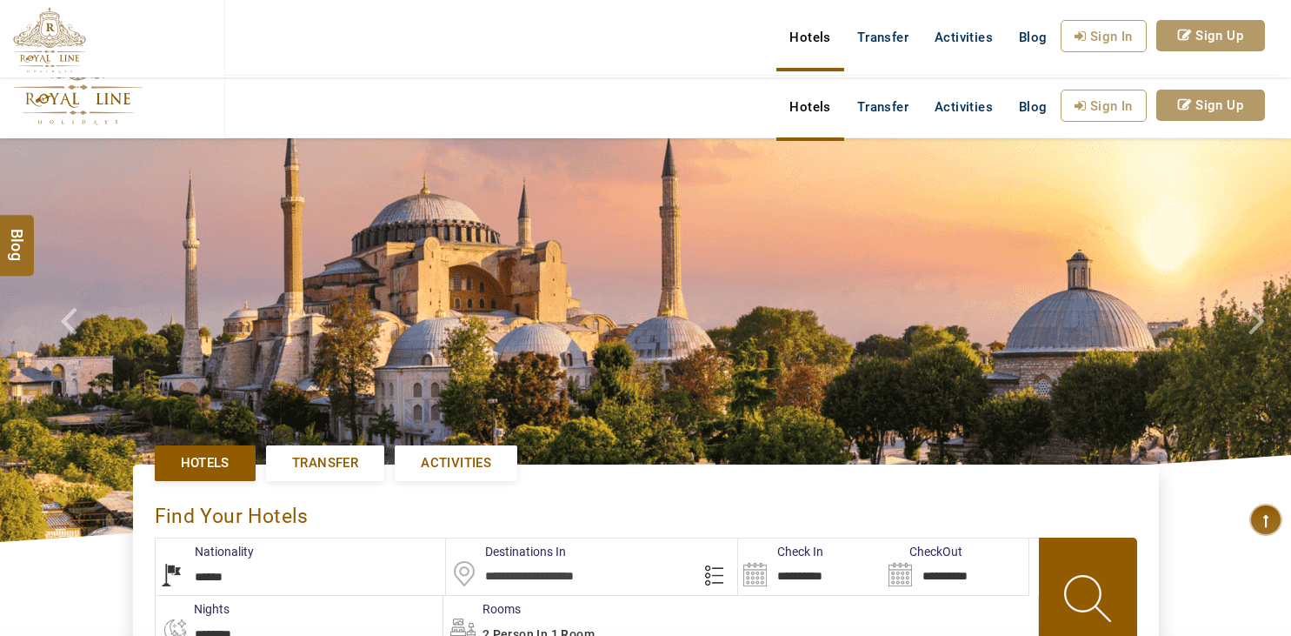
select select "******"
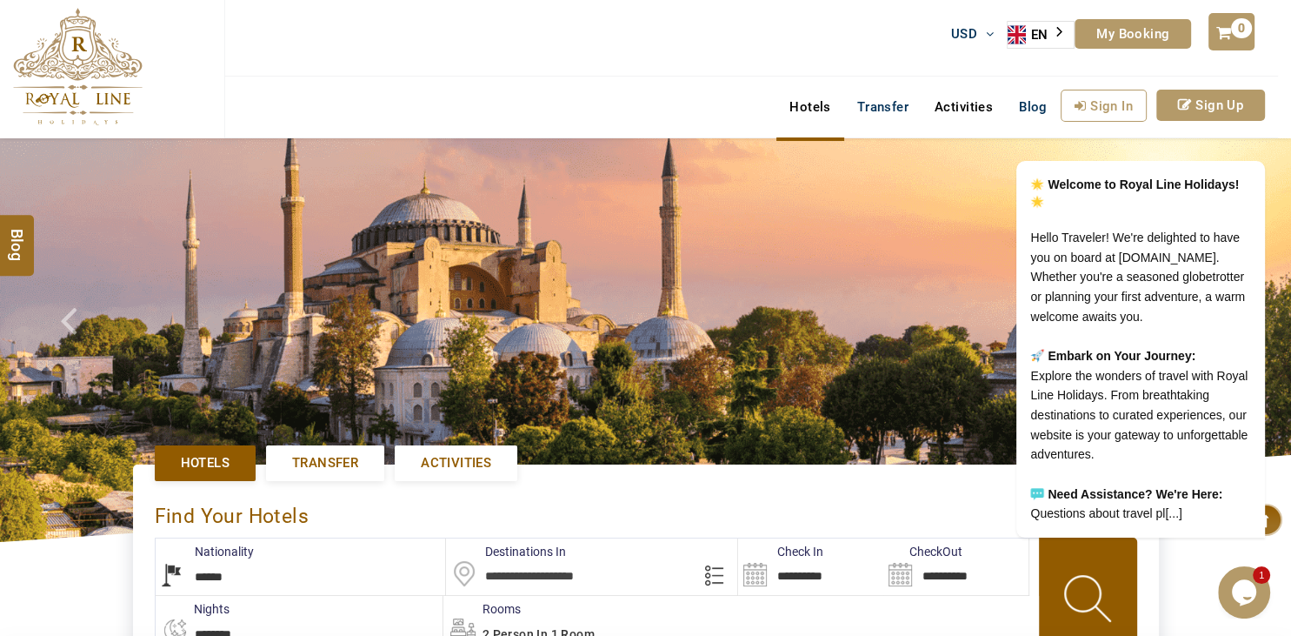
click at [931, 110] on link "Activities" at bounding box center [964, 107] width 84 height 35
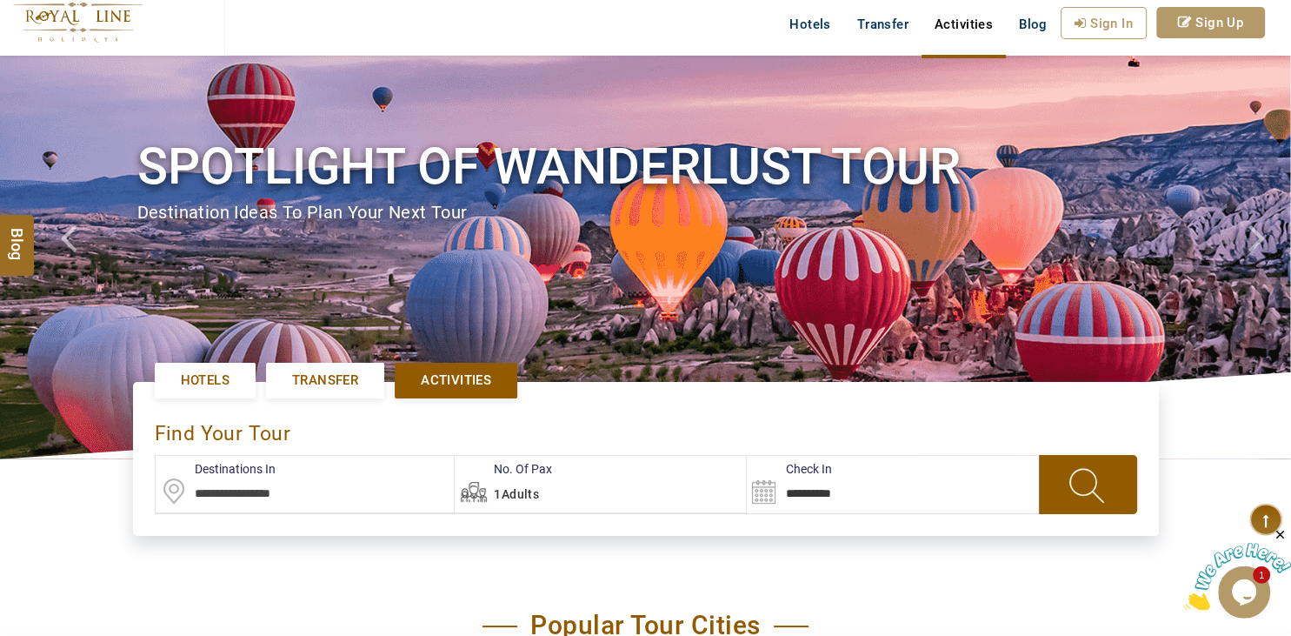
scroll to position [91, 0]
